Goal: Task Accomplishment & Management: Use online tool/utility

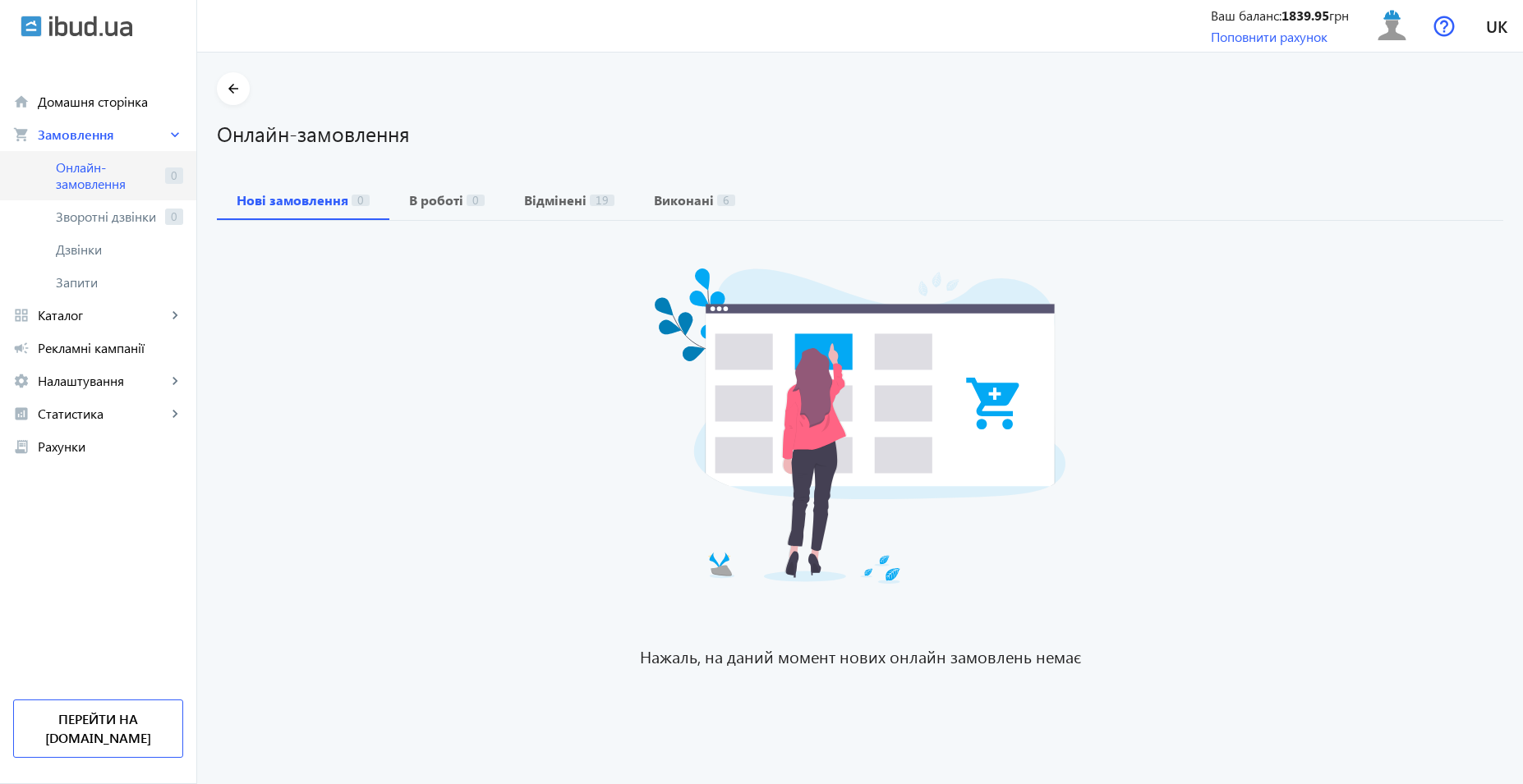
click at [131, 171] on span "Онлайн-замовлення" at bounding box center [107, 176] width 102 height 33
click at [127, 183] on span "Онлайн-замовлення" at bounding box center [107, 176] width 102 height 33
click at [124, 178] on span "Онлайн-замовлення" at bounding box center [107, 176] width 102 height 33
